Goal: Task Accomplishment & Management: Use online tool/utility

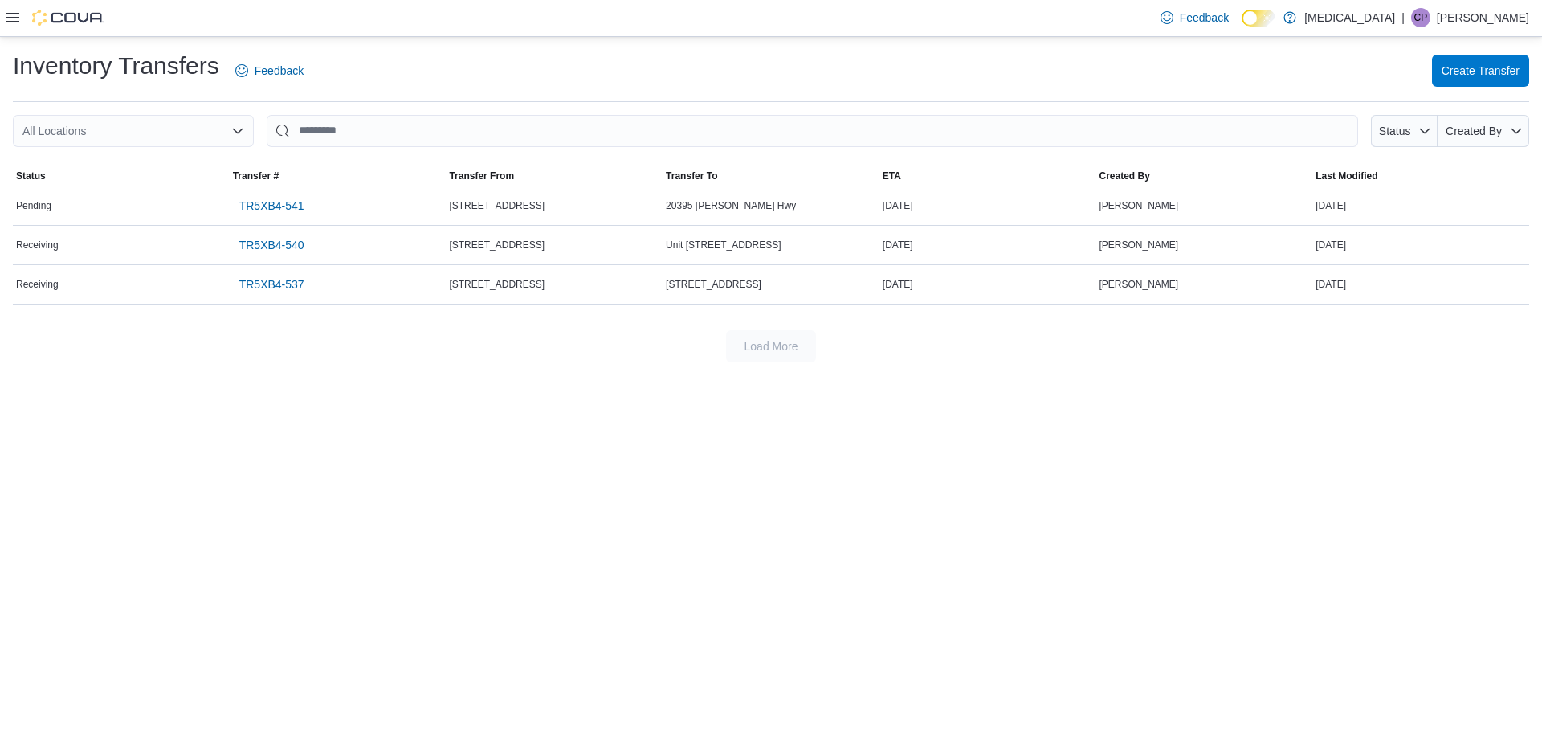
click at [13, 22] on icon at bounding box center [12, 18] width 13 height 10
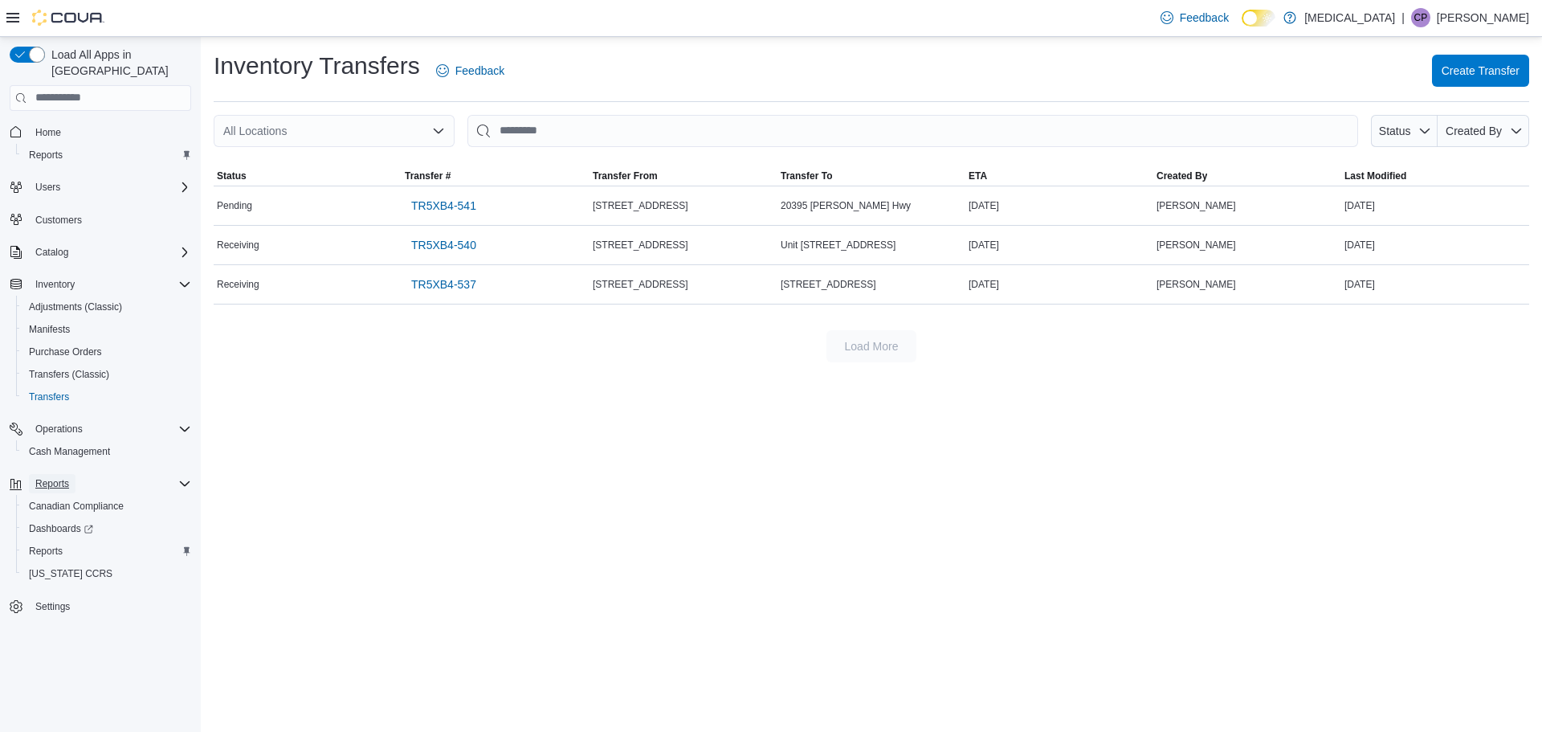
click at [38, 477] on span "Reports" at bounding box center [52, 483] width 34 height 13
click at [42, 477] on span "Reports" at bounding box center [52, 483] width 34 height 13
click at [41, 544] on span "Reports" at bounding box center [46, 550] width 34 height 13
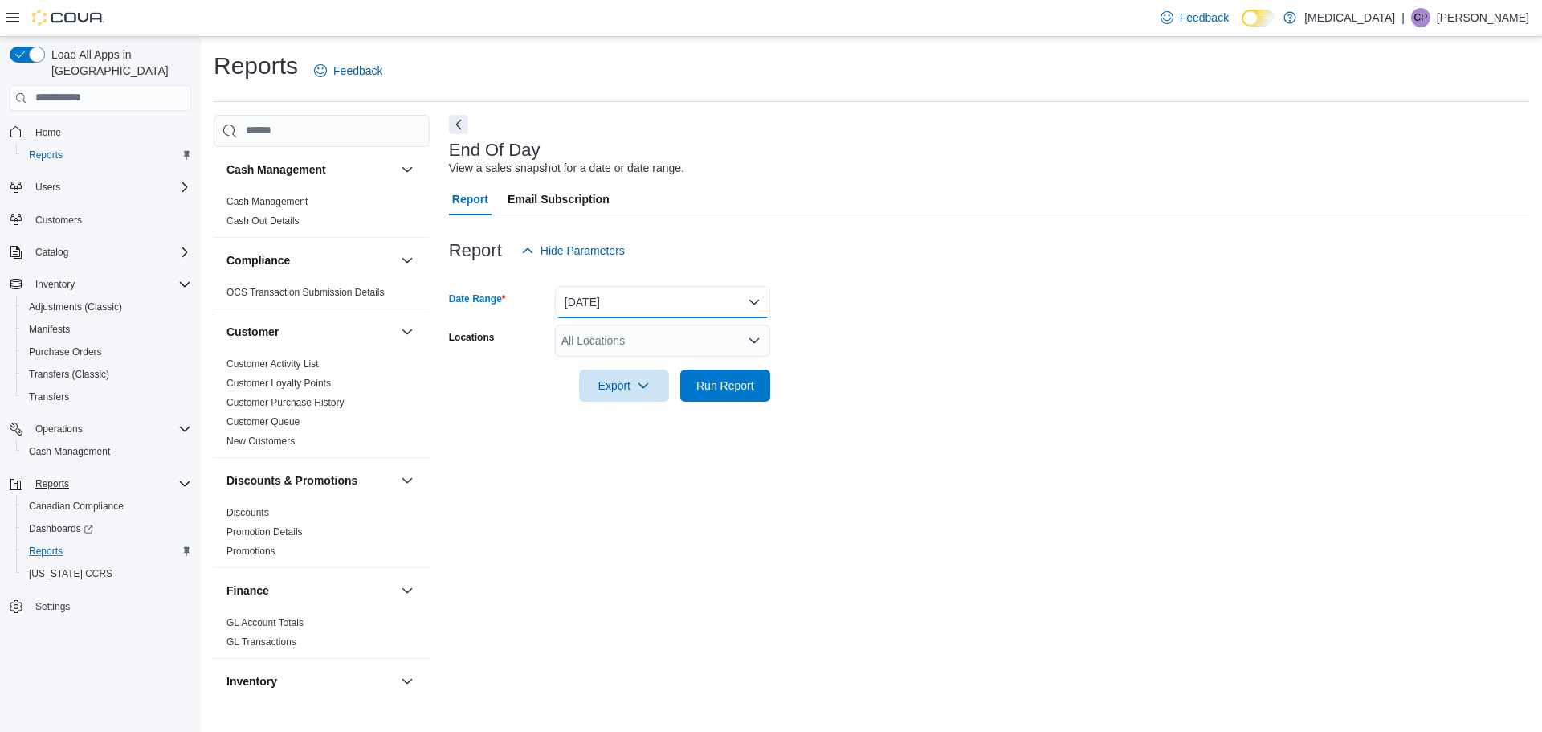
click at [626, 298] on button "[DATE]" at bounding box center [662, 302] width 215 height 32
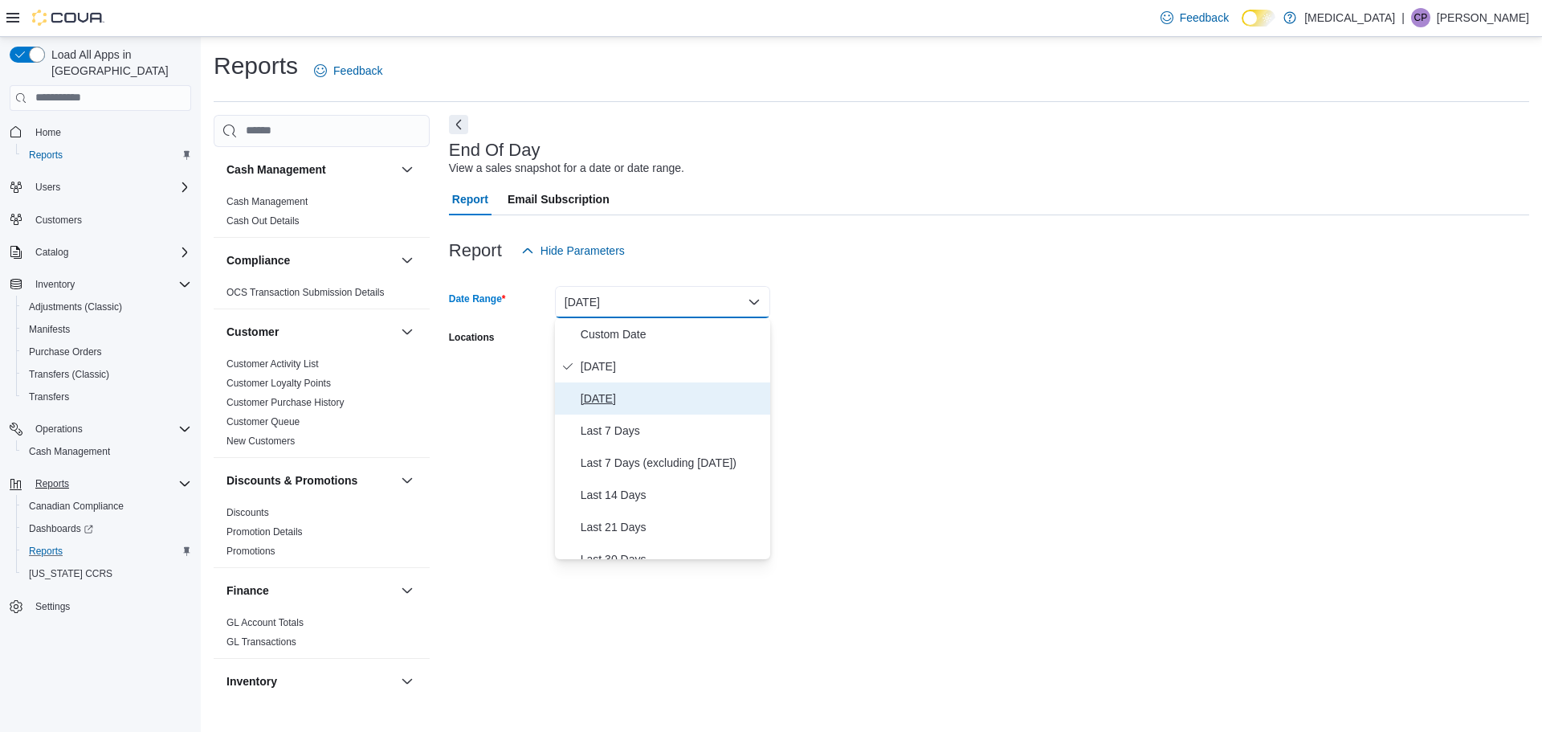
click at [609, 401] on span "[DATE]" at bounding box center [672, 398] width 183 height 19
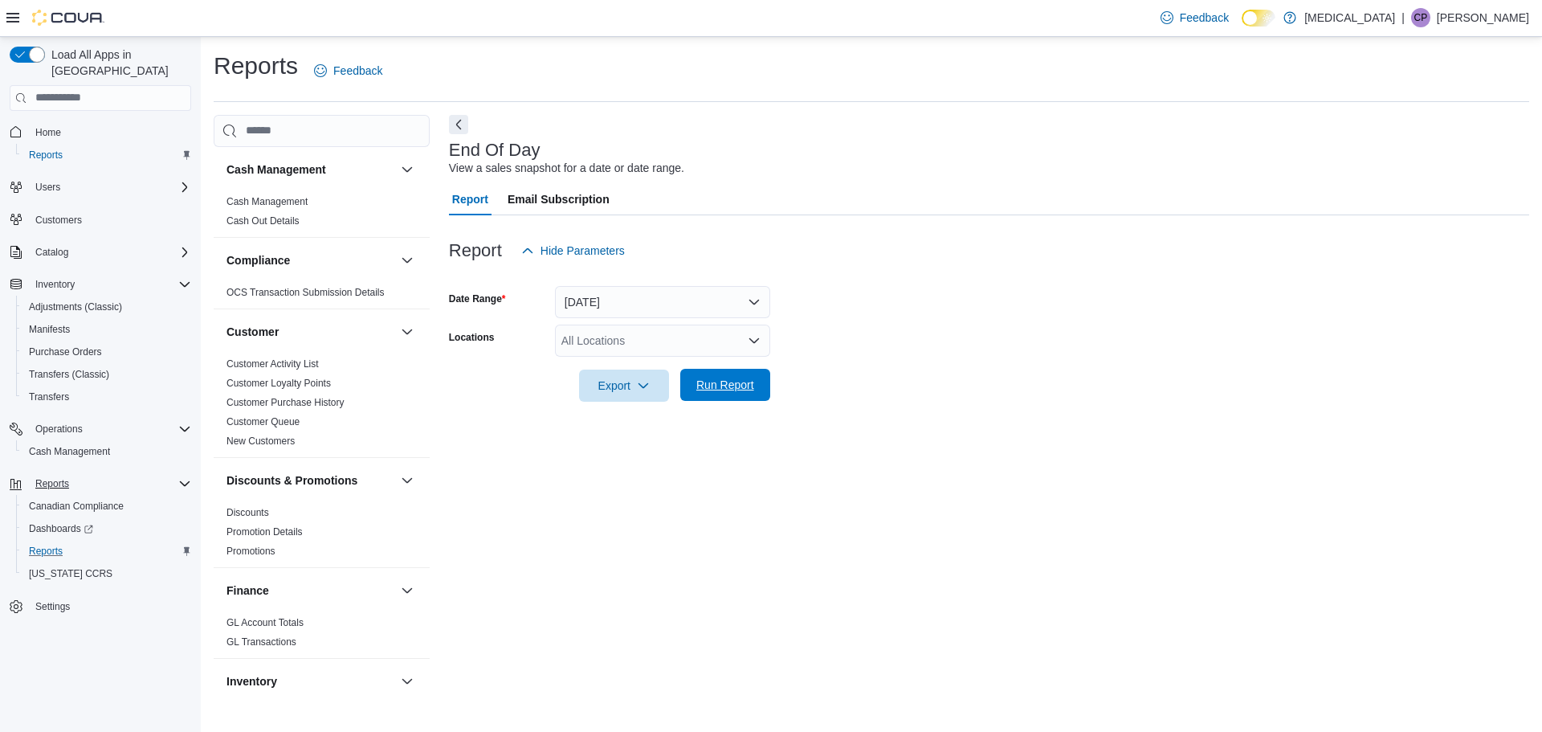
click at [728, 383] on span "Run Report" at bounding box center [725, 385] width 58 height 16
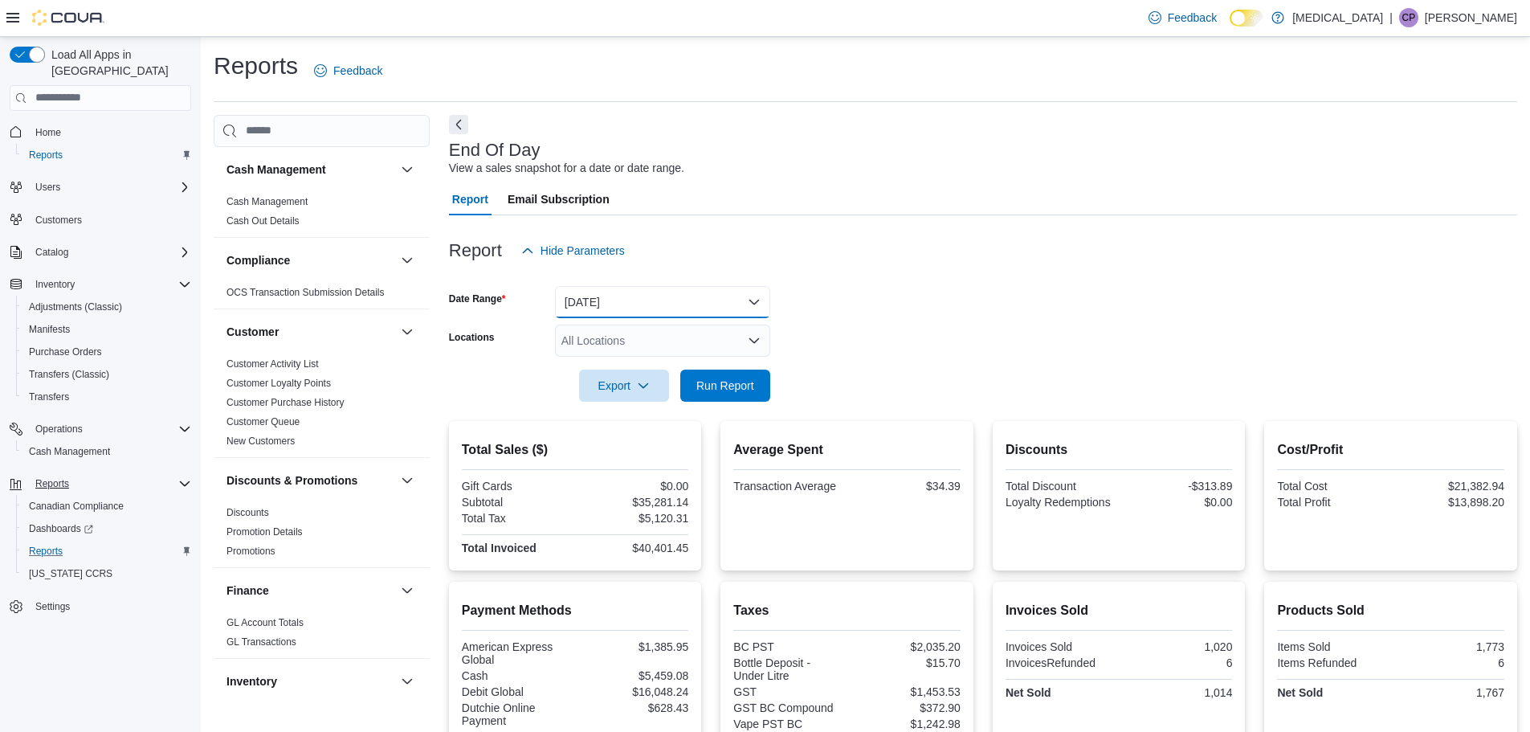
click at [659, 294] on button "[DATE]" at bounding box center [662, 302] width 215 height 32
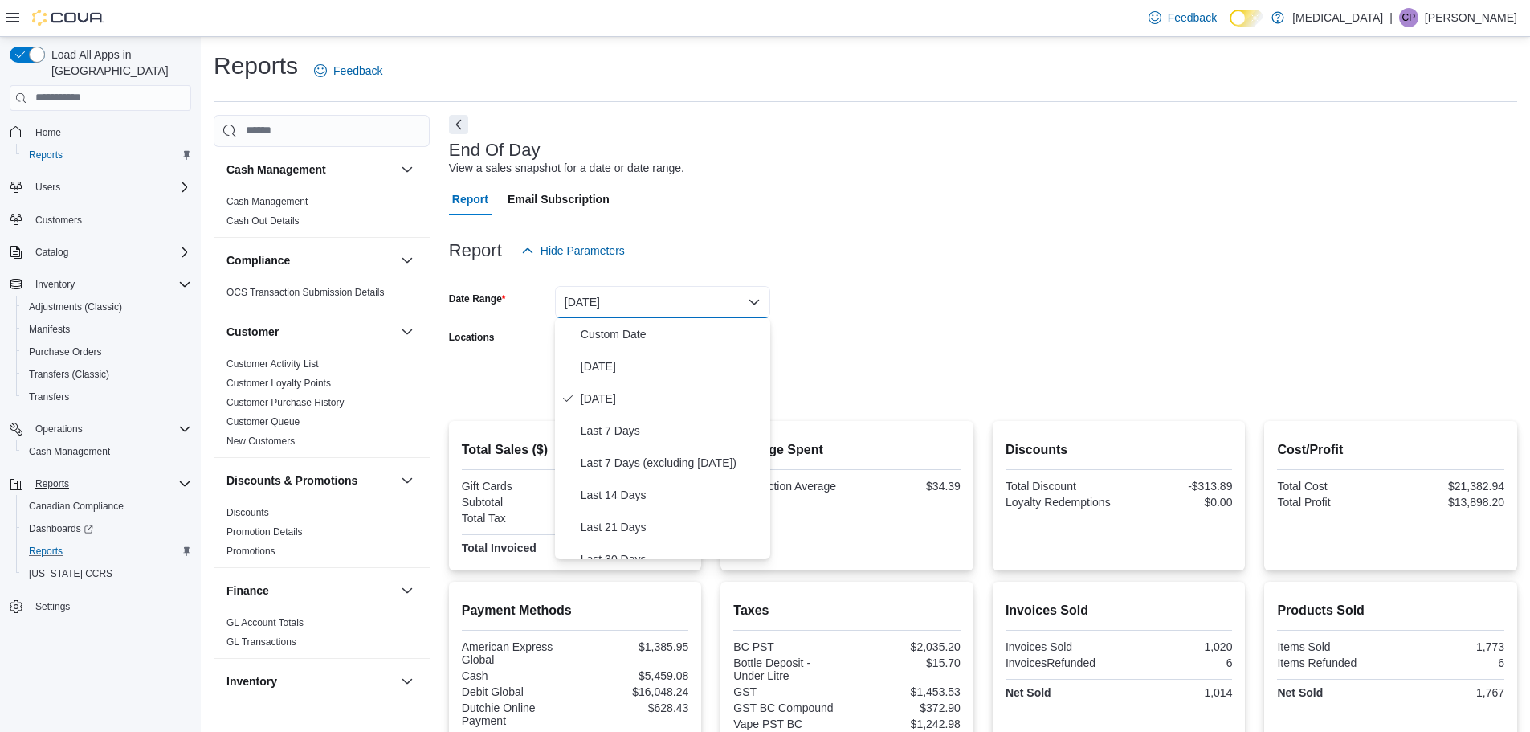
click at [1054, 317] on form "Date Range [DATE] Locations All Locations Export Run Report" at bounding box center [983, 334] width 1068 height 135
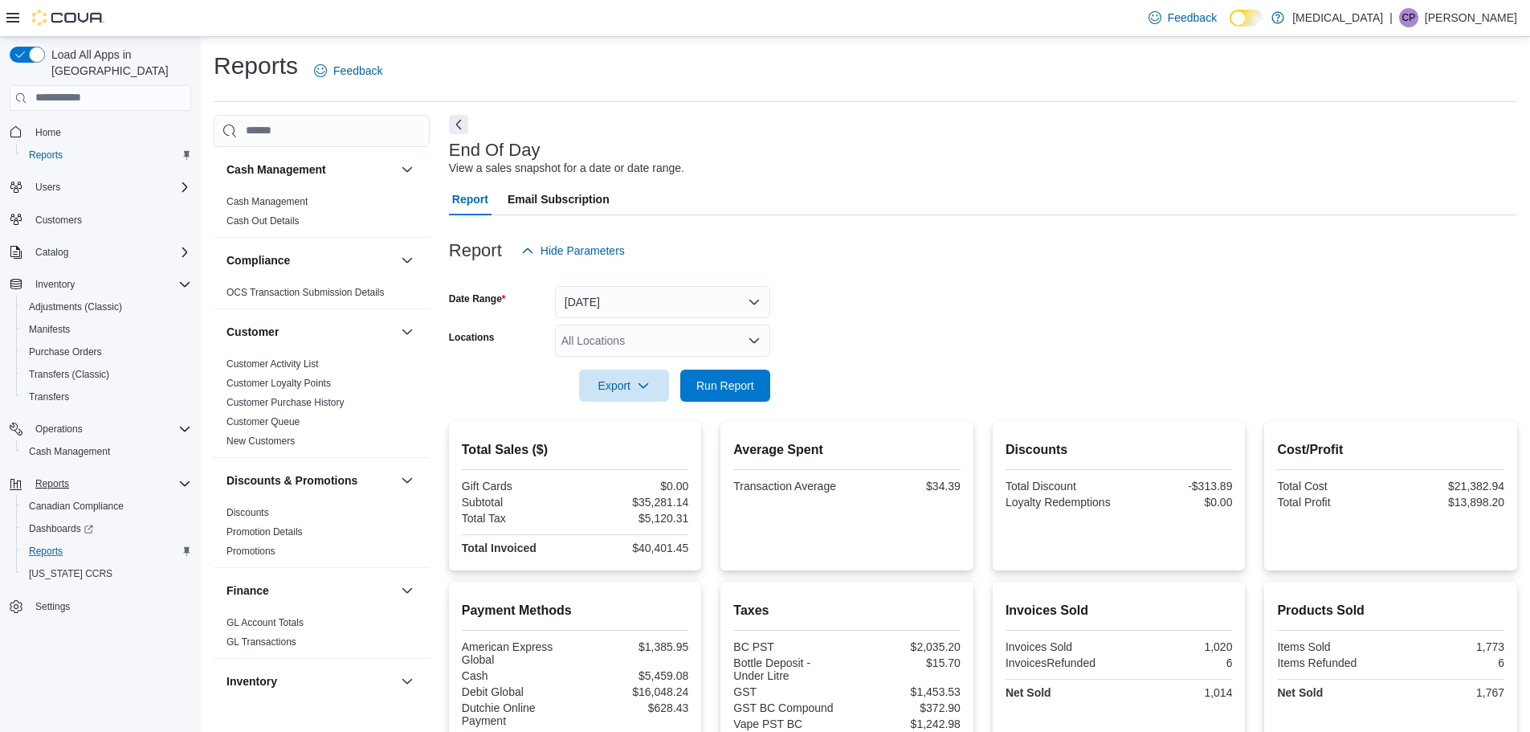
click at [703, 341] on div "All Locations" at bounding box center [662, 340] width 215 height 32
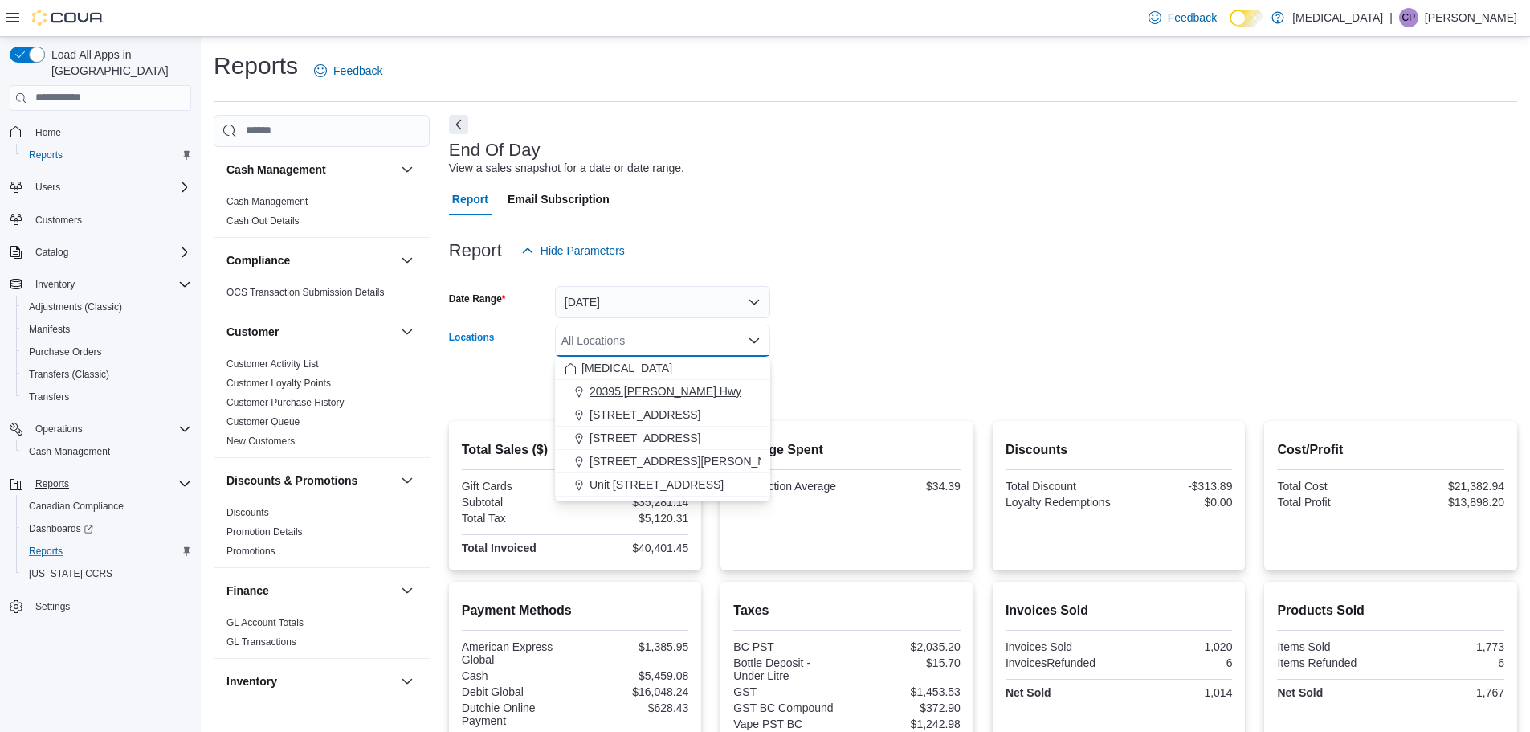
click at [649, 398] on span "20395 [PERSON_NAME] Hwy" at bounding box center [665, 391] width 152 height 16
click at [1003, 353] on form "Date Range [DATE] Locations [STREET_ADDRESS] Combo box. Selected. [STREET_ADDRE…" at bounding box center [983, 334] width 1068 height 135
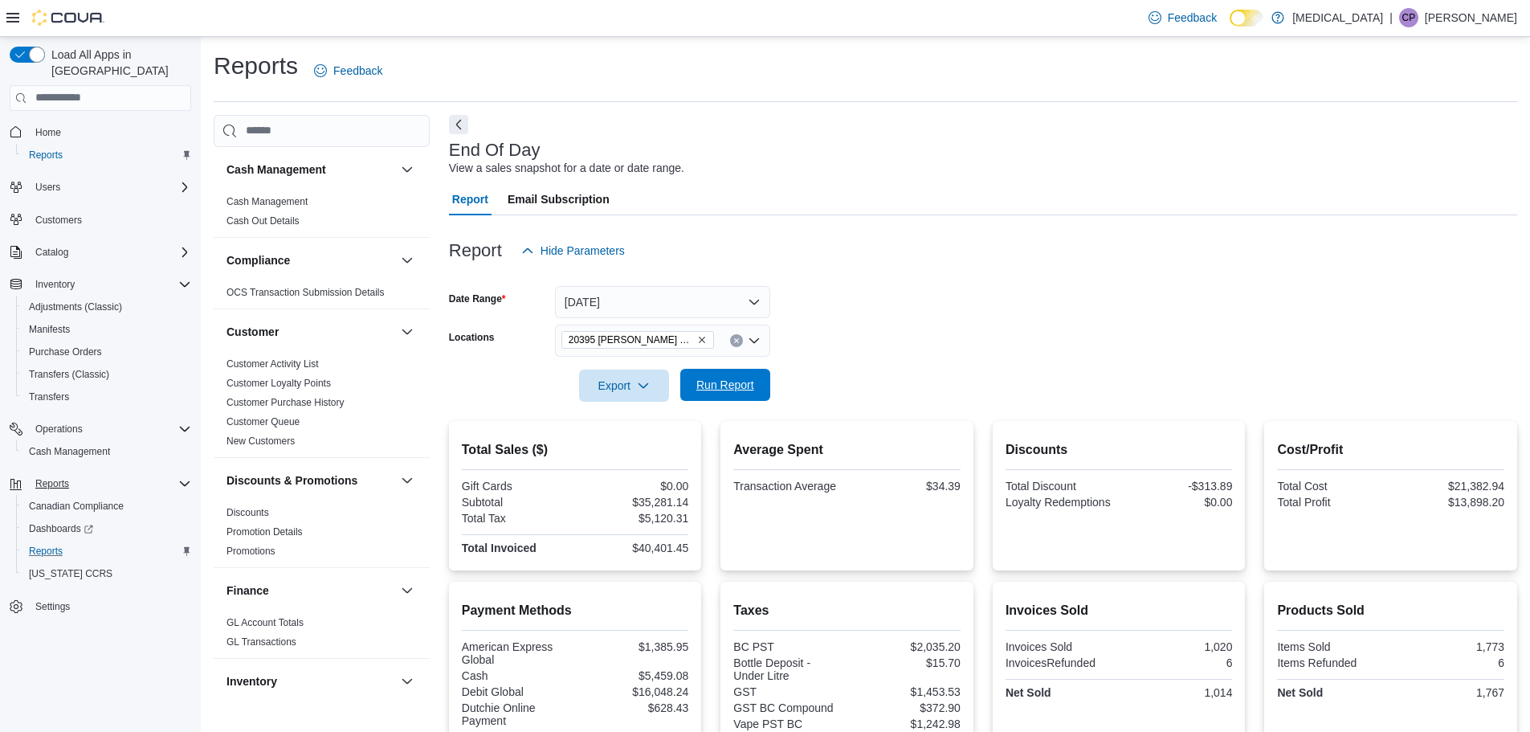
click at [735, 387] on span "Run Report" at bounding box center [725, 385] width 58 height 16
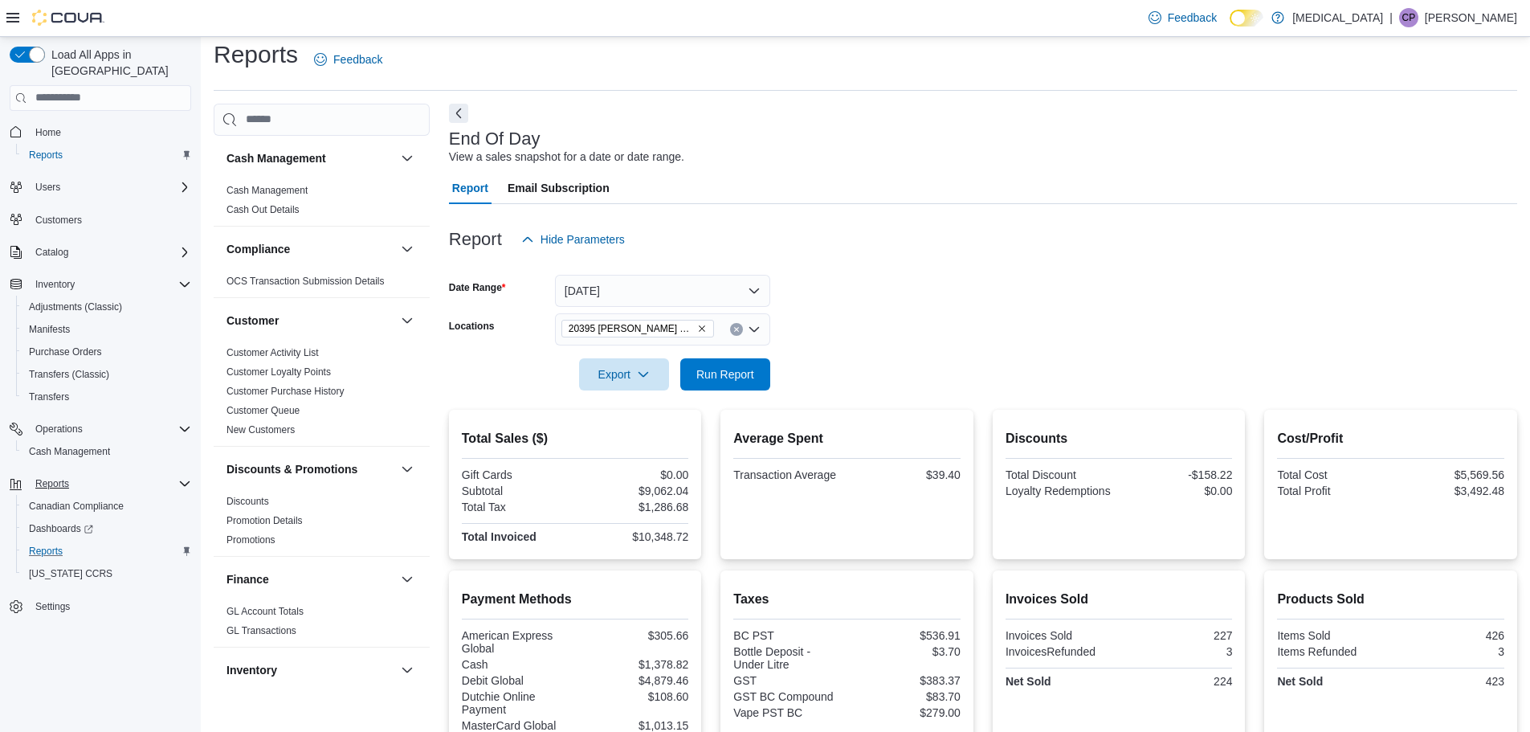
scroll to position [80, 0]
